Goal: Task Accomplishment & Management: Manage account settings

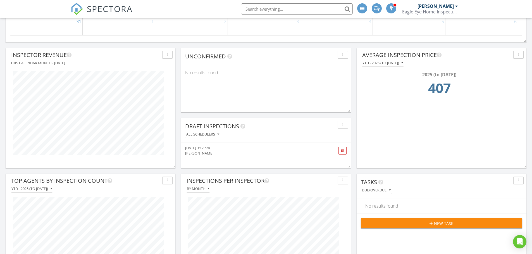
scroll to position [474, 0]
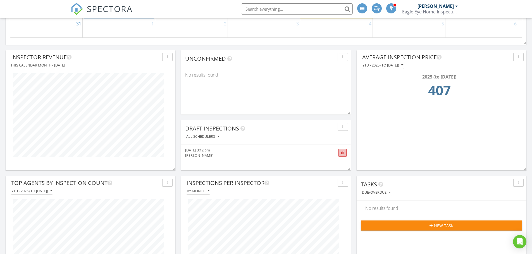
click at [342, 154] on span at bounding box center [342, 153] width 3 height 4
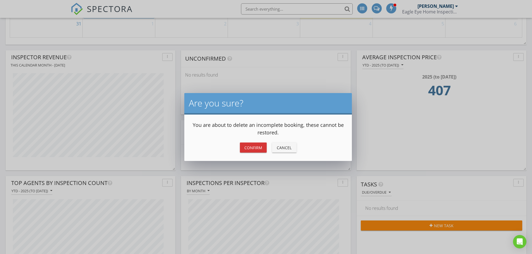
click at [250, 146] on div "Confirm" at bounding box center [253, 148] width 18 height 6
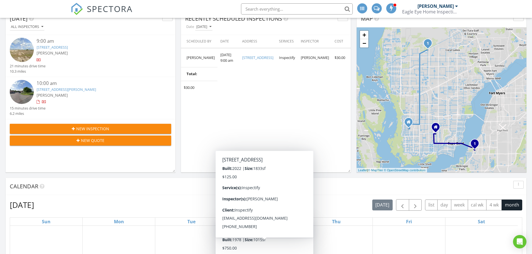
scroll to position [0, 0]
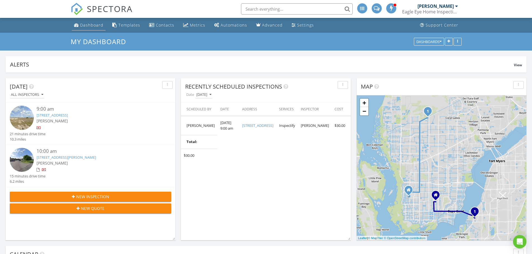
click at [83, 24] on div "Dashboard" at bounding box center [91, 24] width 23 height 5
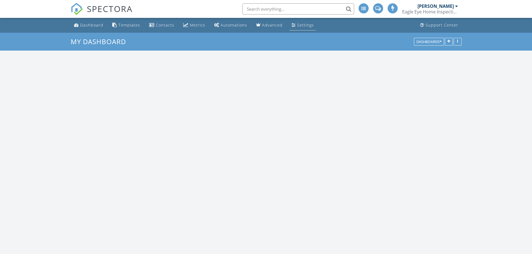
scroll to position [1396, 540]
click at [304, 23] on div "Settings" at bounding box center [305, 24] width 17 height 5
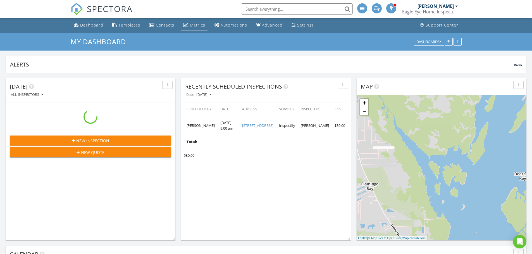
scroll to position [0, 0]
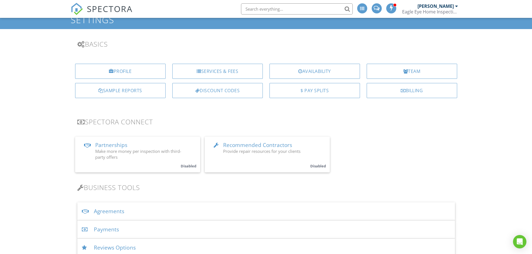
scroll to position [112, 0]
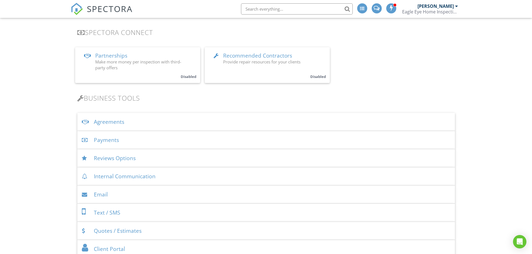
click at [106, 137] on div "Payments" at bounding box center [265, 140] width 377 height 18
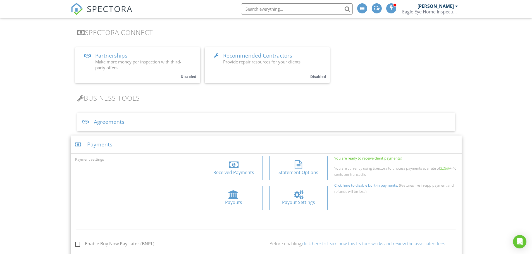
click at [227, 170] on div "Received Payments" at bounding box center [233, 172] width 49 height 6
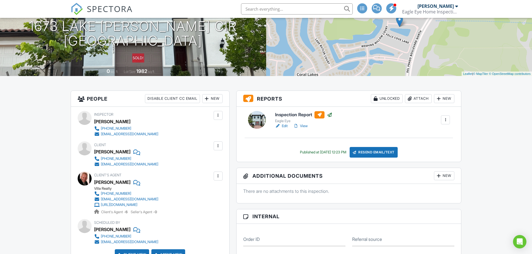
scroll to position [84, 0]
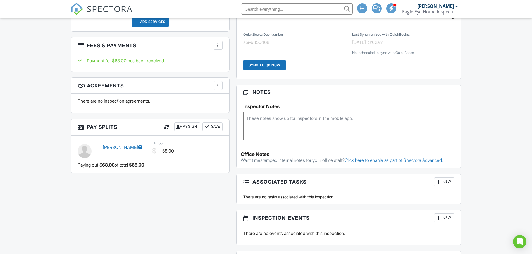
scroll to position [335, 0]
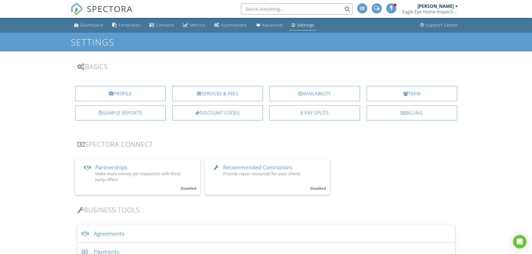
click at [418, 16] on div "Nick Korchick Eagle Eye Home Inspection" at bounding box center [430, 9] width 56 height 18
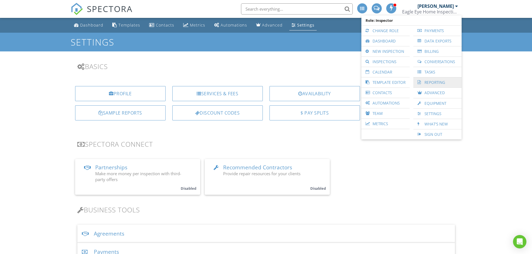
click at [442, 84] on link "Reporting" at bounding box center [437, 82] width 43 height 10
